Goal: Task Accomplishment & Management: Use online tool/utility

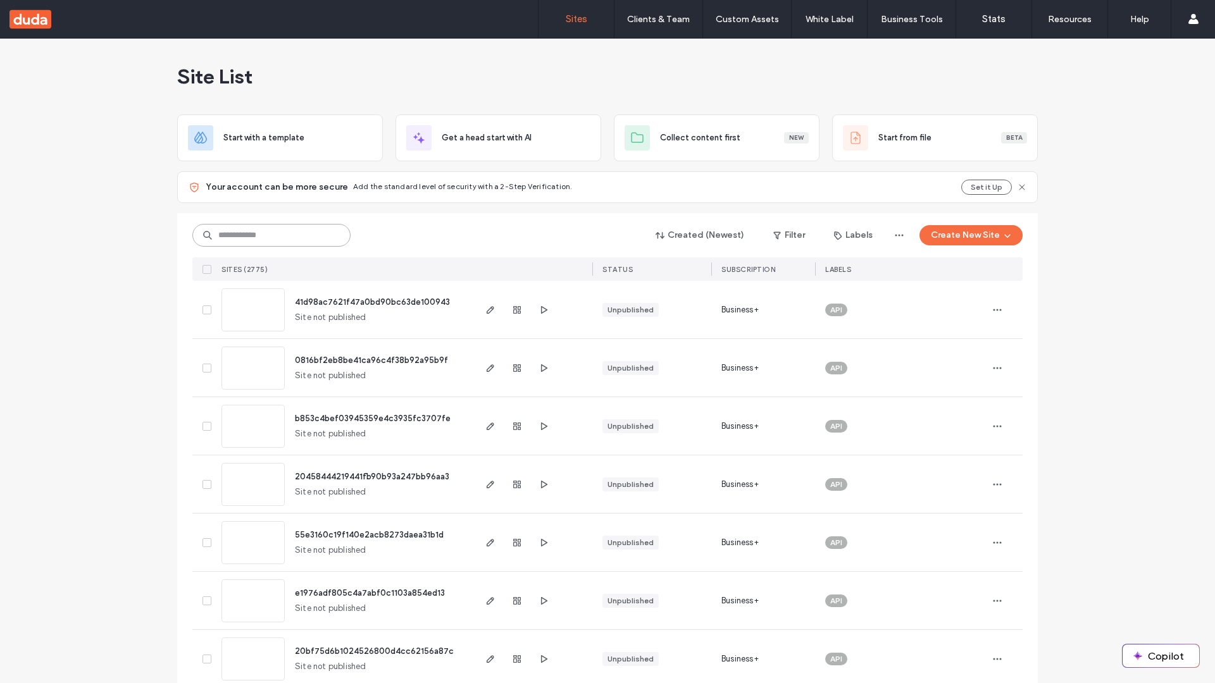
click at [271, 235] on input at bounding box center [271, 235] width 158 height 23
type input "**********"
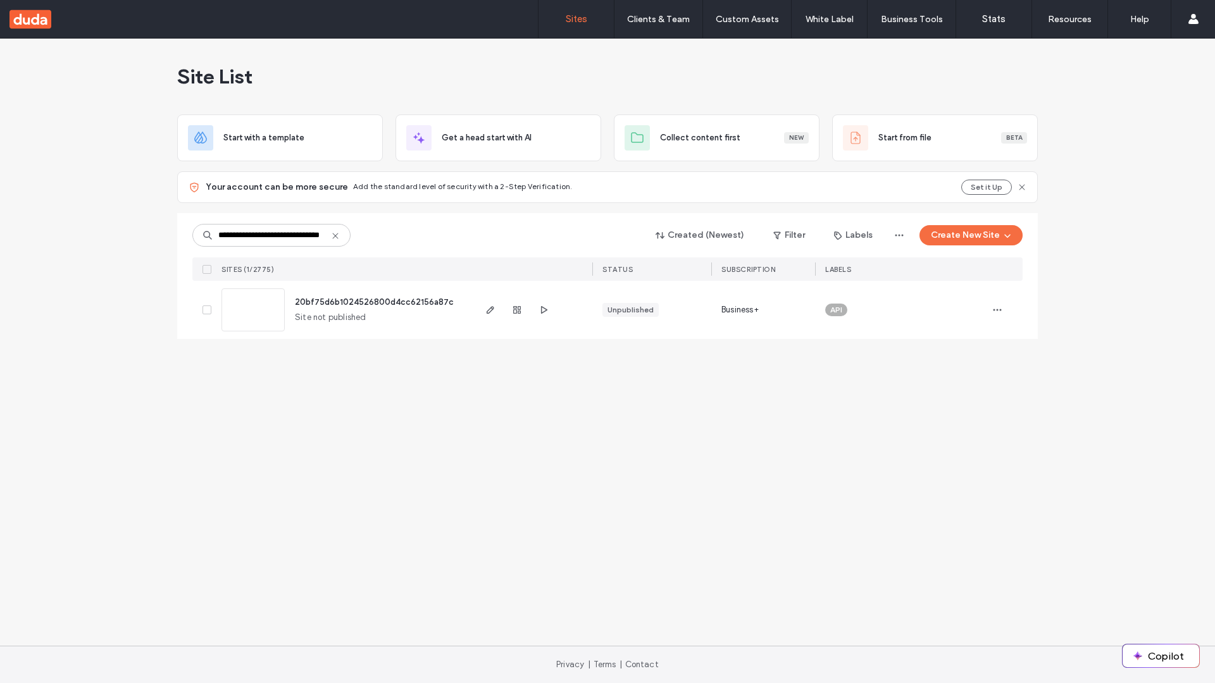
click at [375, 302] on span "20bf75d6b1024526800d4cc62156a87c" at bounding box center [374, 301] width 159 height 9
